Goal: Complete application form

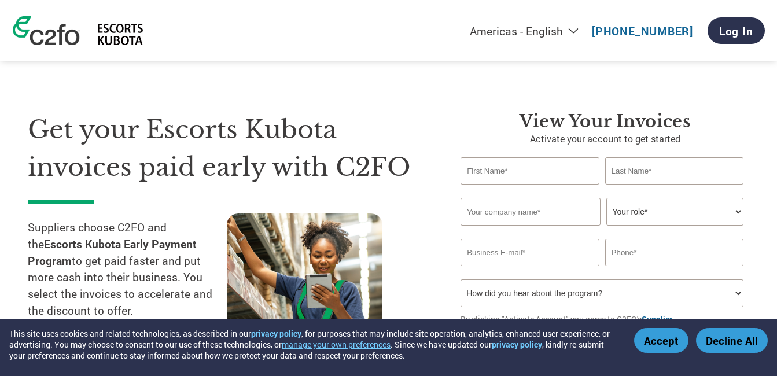
click at [503, 166] on input "text" at bounding box center [529, 170] width 138 height 27
type input "Pradeep"
type input "Shetty"
type input "MACUREX SENSORS PRIVATE LIMITED"
click at [614, 219] on select "Your role* CFO Controller Credit Manager Finance Director Treasurer CEO Preside…" at bounding box center [674, 212] width 137 height 28
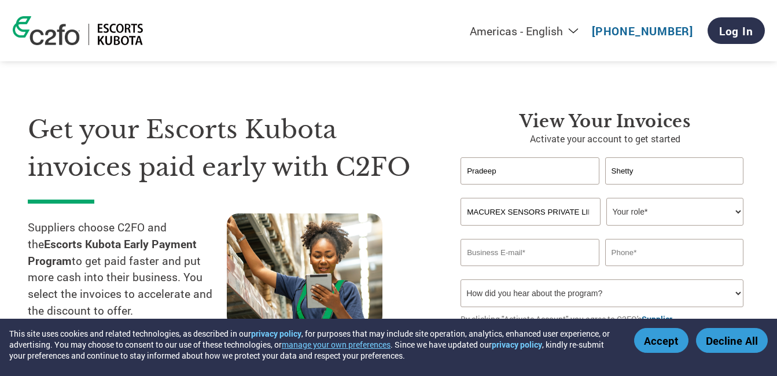
select select "ACCOUNTS_RECEIVABLE"
click at [606, 198] on select "Your role* CFO Controller Credit Manager Finance Director Treasurer CEO Preside…" at bounding box center [674, 212] width 137 height 28
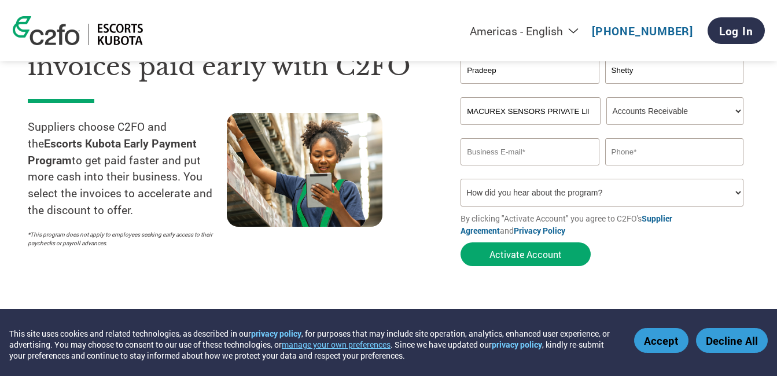
scroll to position [116, 0]
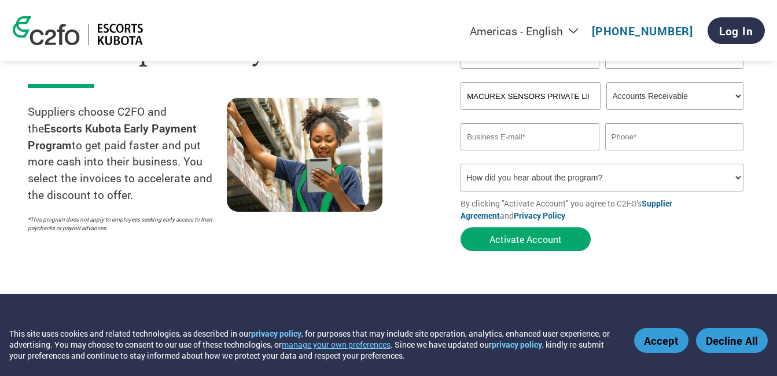
click at [515, 135] on input "email" at bounding box center [529, 136] width 138 height 27
type input "[EMAIL_ADDRESS][DOMAIN_NAME]"
click at [636, 142] on input "text" at bounding box center [674, 136] width 138 height 27
type input "8748033329"
click at [524, 172] on select "How did you hear about the program? Received a letter Email Social Media Online…" at bounding box center [601, 178] width 283 height 28
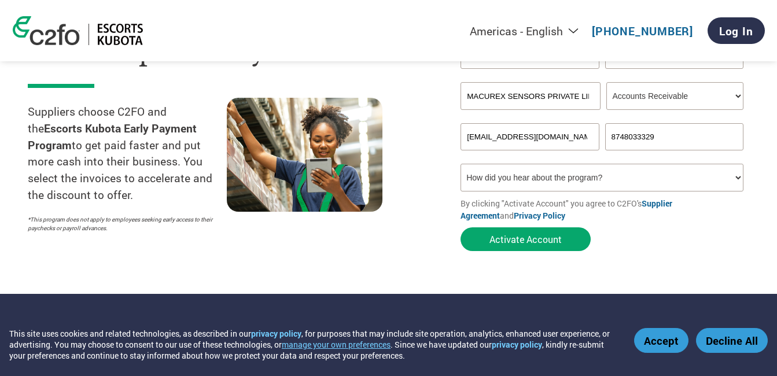
select select "Email"
click at [460, 164] on select "How did you hear about the program? Received a letter Email Social Media Online…" at bounding box center [601, 178] width 283 height 28
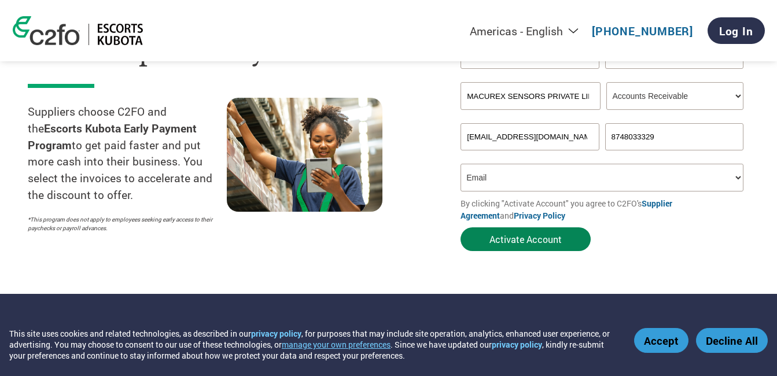
click at [507, 241] on button "Activate Account" at bounding box center [525, 239] width 130 height 24
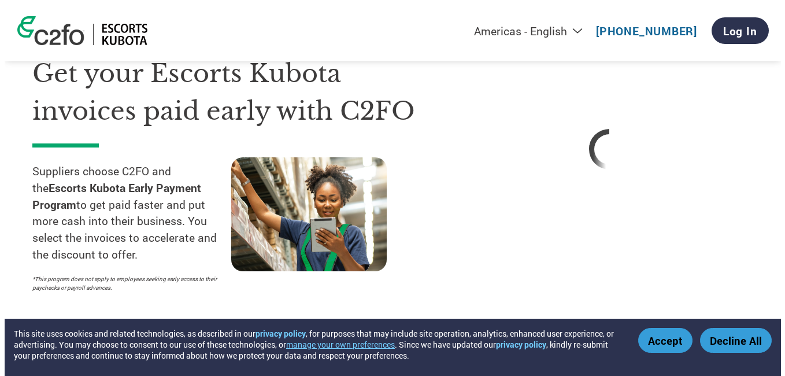
scroll to position [0, 0]
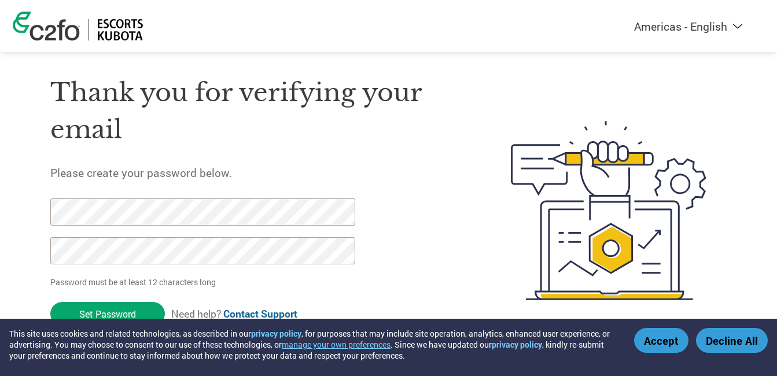
scroll to position [35, 0]
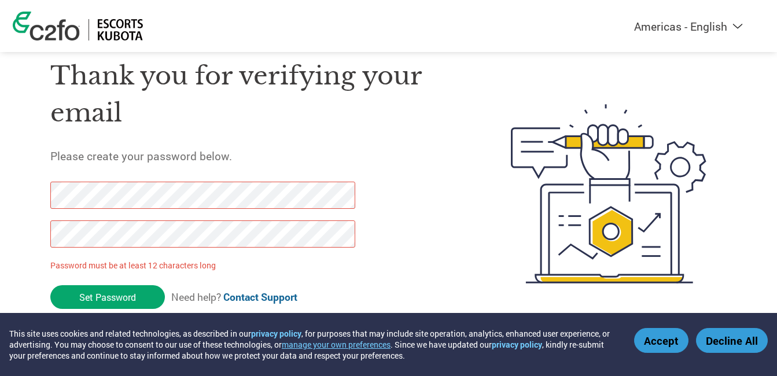
drag, startPoint x: 137, startPoint y: 296, endPoint x: 0, endPoint y: 159, distance: 193.4
click at [0, 160] on html "This site uses cookies and related technologies, as described in our privacy po…" at bounding box center [388, 170] width 777 height 411
click at [297, 294] on link "Contact Support" at bounding box center [260, 296] width 74 height 13
